Goal: Obtain resource: Obtain resource

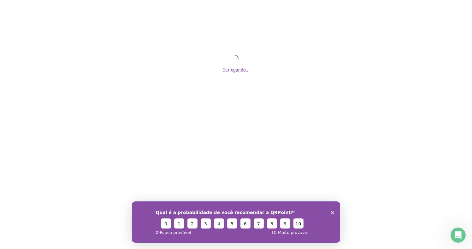
click at [334, 213] on icon "Encerrar pesquisa" at bounding box center [333, 213] width 4 height 4
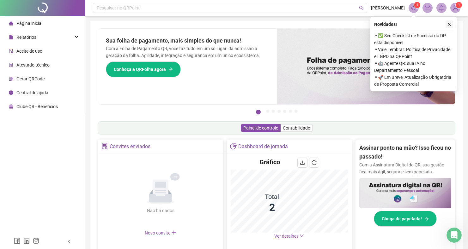
click at [451, 22] on icon "close" at bounding box center [449, 24] width 4 height 4
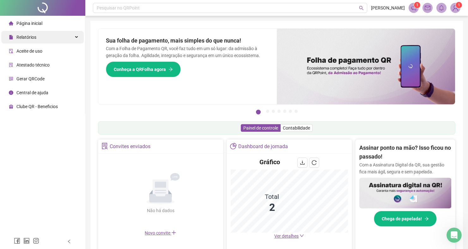
click at [45, 41] on div "Relatórios" at bounding box center [42, 37] width 82 height 13
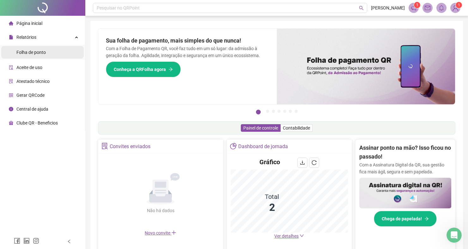
click at [40, 54] on span "Folha de ponto" at bounding box center [30, 52] width 29 height 5
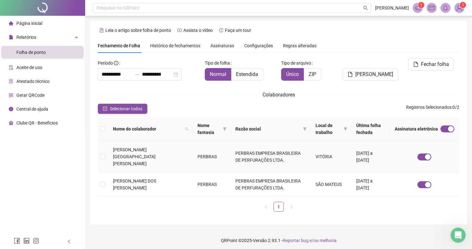
click at [104, 158] on td at bounding box center [103, 156] width 10 height 31
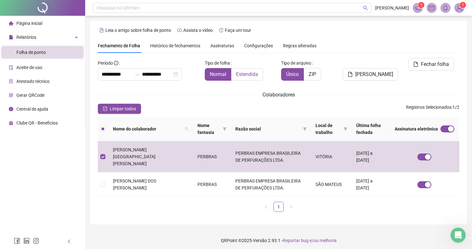
click at [248, 71] on label "Estendida" at bounding box center [247, 74] width 32 height 13
click at [379, 71] on span "[PERSON_NAME]" at bounding box center [375, 75] width 38 height 8
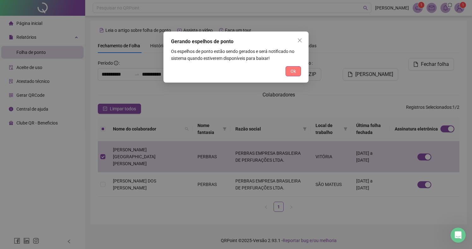
click at [293, 73] on span "Ok" at bounding box center [293, 71] width 5 height 7
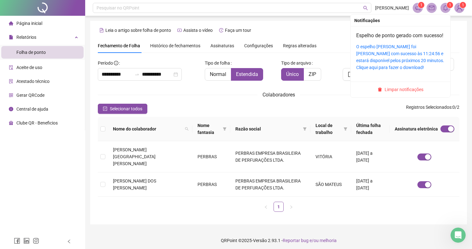
click at [406, 57] on div "O espelho [PERSON_NAME] foi [PERSON_NAME] com sucesso às 11:24:56 e estará disp…" at bounding box center [400, 57] width 88 height 28
click at [403, 64] on div "O espelho [PERSON_NAME] foi [PERSON_NAME] com sucesso às 11:24:56 e estará disp…" at bounding box center [400, 57] width 88 height 28
click at [391, 60] on link "O espelho [PERSON_NAME] foi [PERSON_NAME] com sucesso às 11:24:56 e estará disp…" at bounding box center [400, 57] width 88 height 26
